Goal: Information Seeking & Learning: Learn about a topic

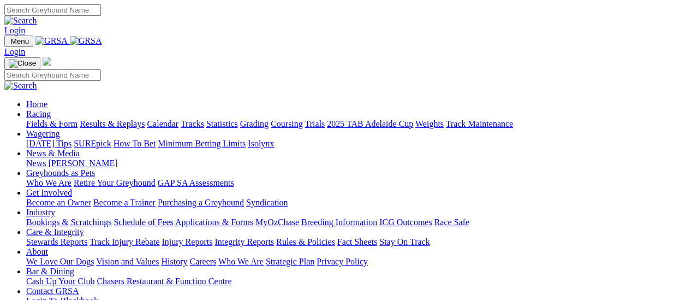
click at [117, 119] on link "Results & Replays" at bounding box center [112, 123] width 65 height 9
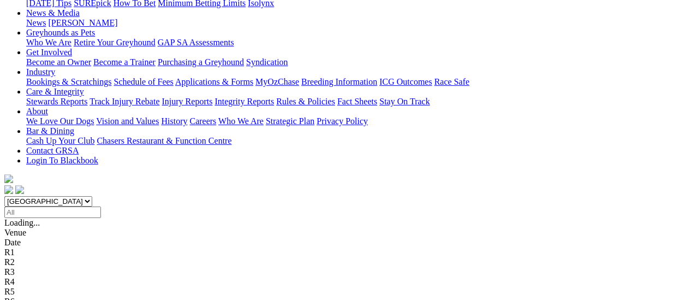
scroll to position [164, 0]
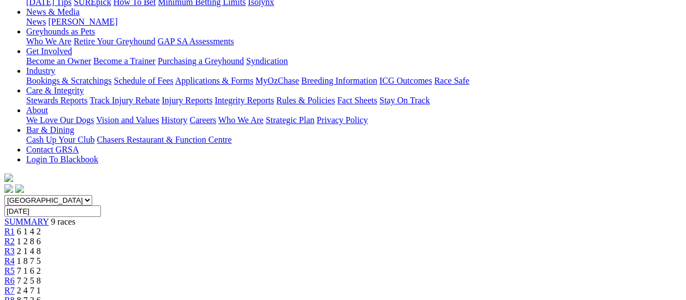
scroll to position [164, 0]
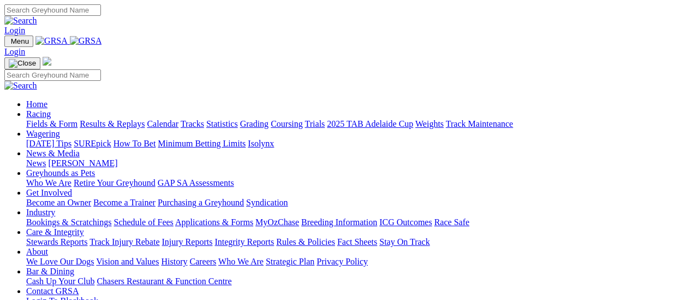
click at [55, 119] on link "Fields & Form" at bounding box center [51, 123] width 51 height 9
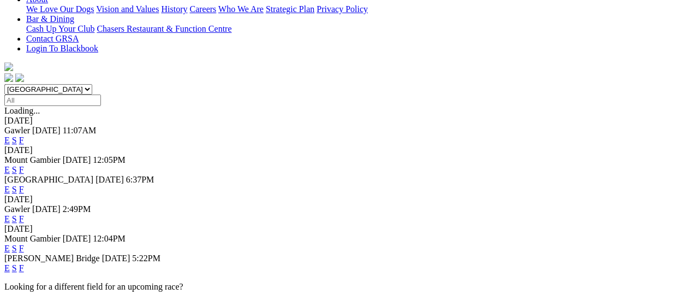
scroll to position [273, 0]
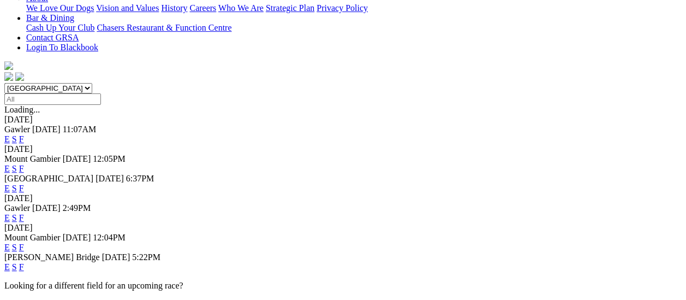
click at [24, 262] on link "F" at bounding box center [21, 266] width 5 height 9
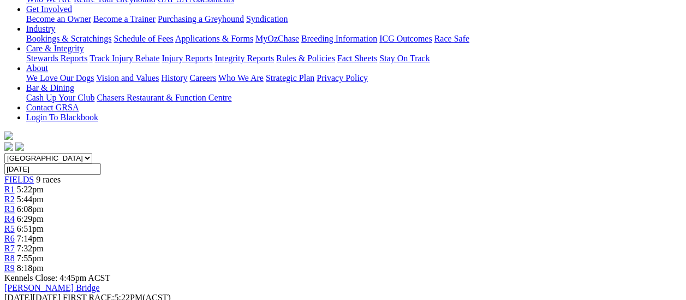
scroll to position [218, 0]
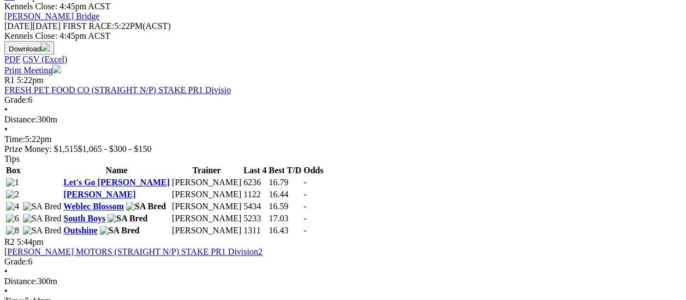
scroll to position [491, 0]
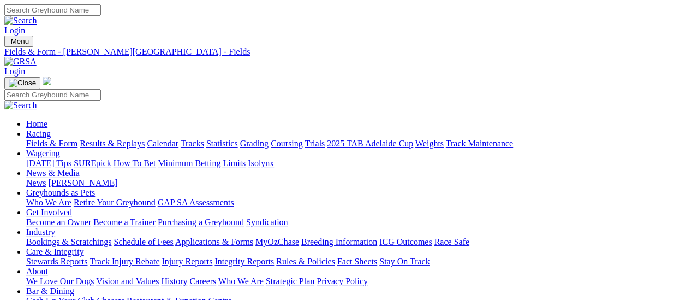
click at [33, 139] on link "Fields & Form" at bounding box center [51, 143] width 51 height 9
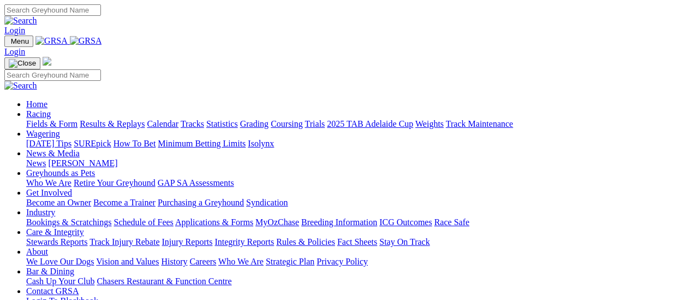
click at [53, 119] on link "Fields & Form" at bounding box center [51, 123] width 51 height 9
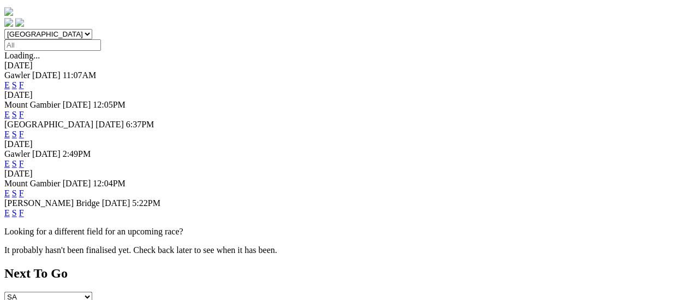
scroll to position [327, 0]
click at [24, 207] on link "F" at bounding box center [21, 211] width 5 height 9
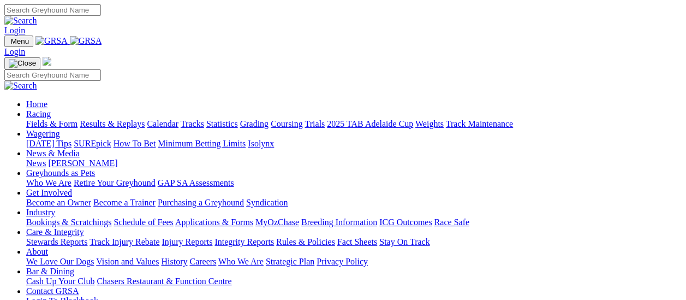
click at [59, 119] on link "Fields & Form" at bounding box center [51, 123] width 51 height 9
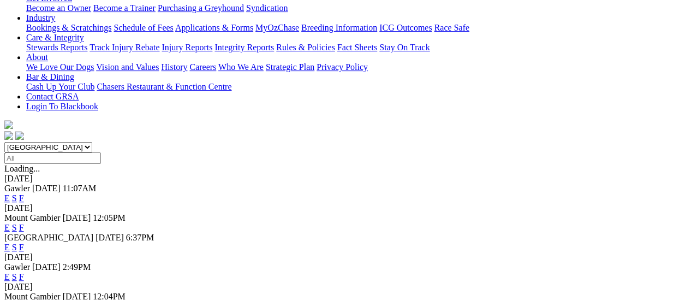
scroll to position [218, 0]
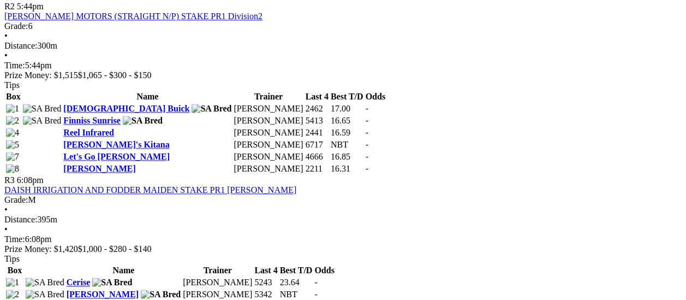
scroll to position [491, 0]
